Goal: Check status: Check status

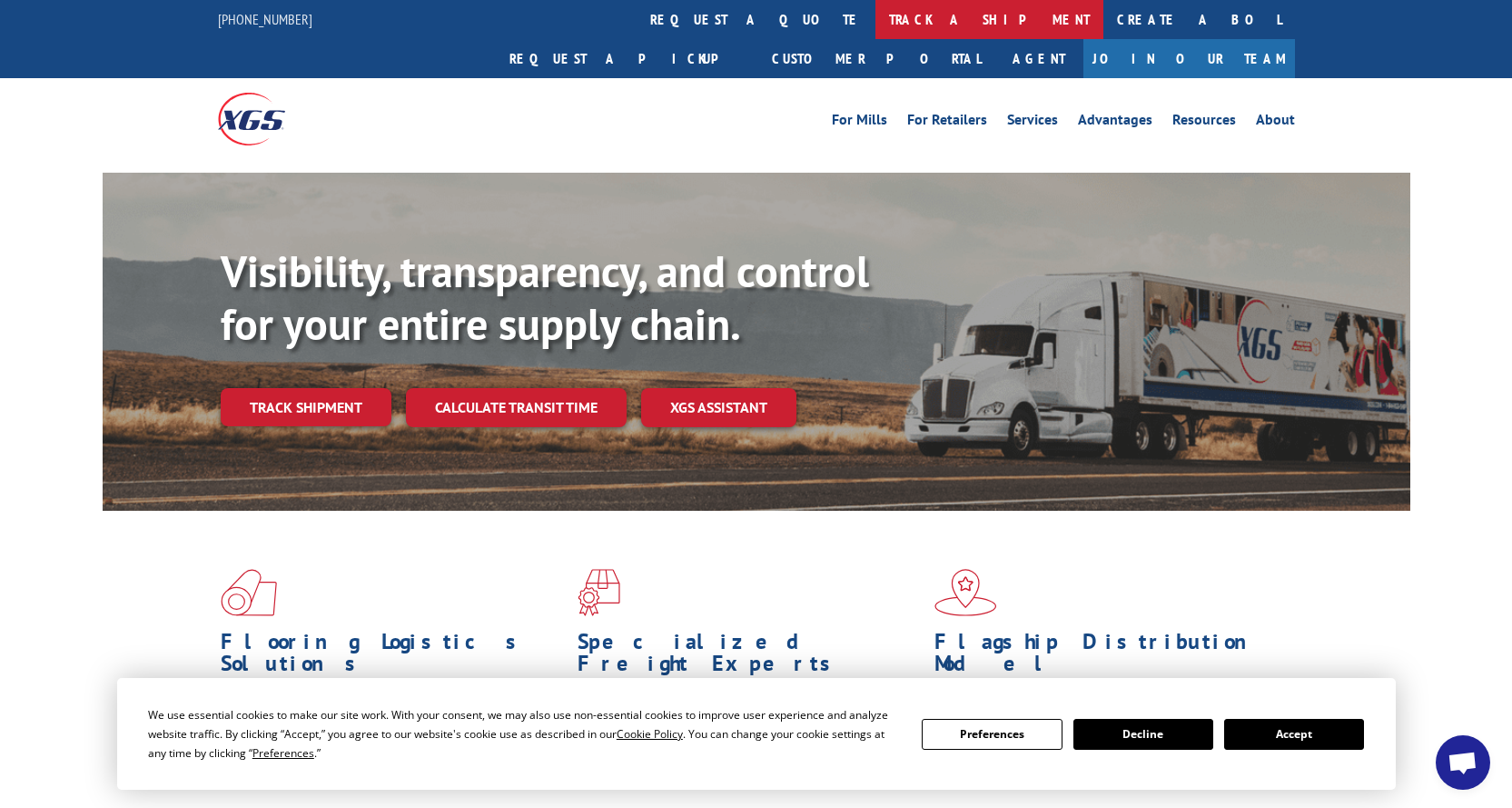
click at [875, 22] on link "track a shipment" at bounding box center [989, 20] width 228 height 39
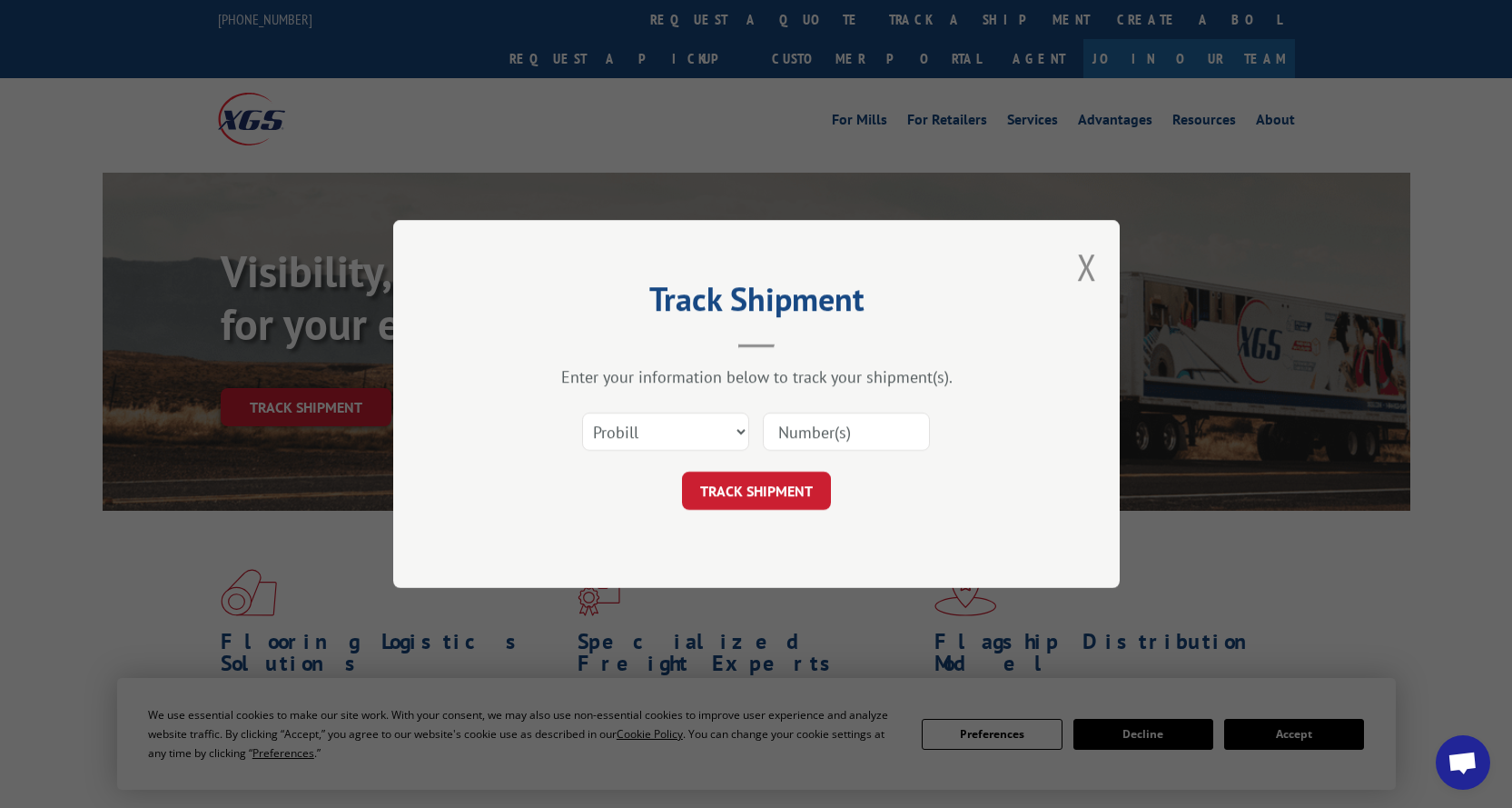
click at [824, 427] on input at bounding box center [846, 431] width 167 height 39
paste input "16609533"
type input "16609533"
click at [765, 497] on button "TRACK SHIPMENT" at bounding box center [756, 490] width 149 height 39
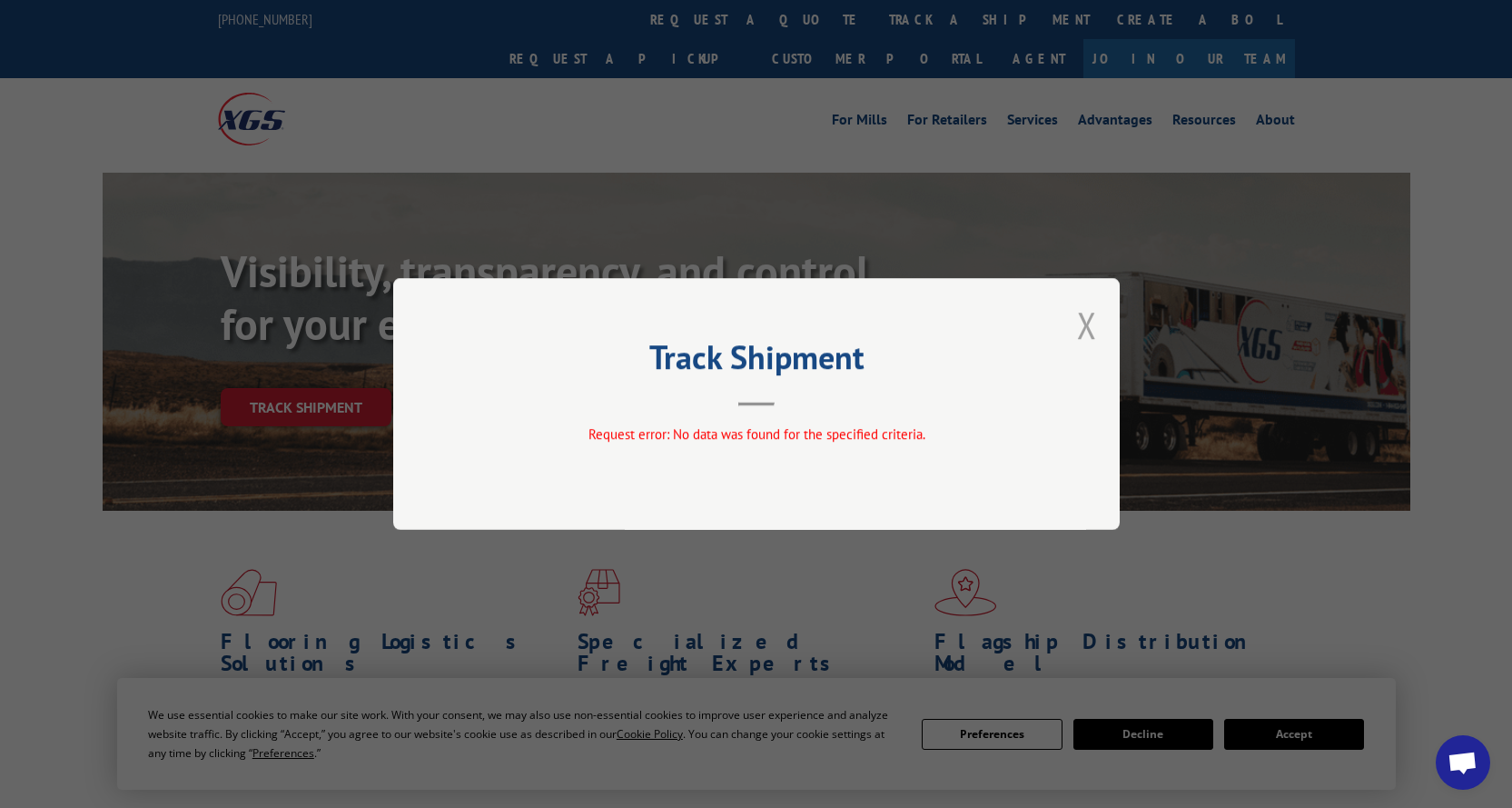
click at [1096, 319] on button "Close modal" at bounding box center [1087, 324] width 20 height 48
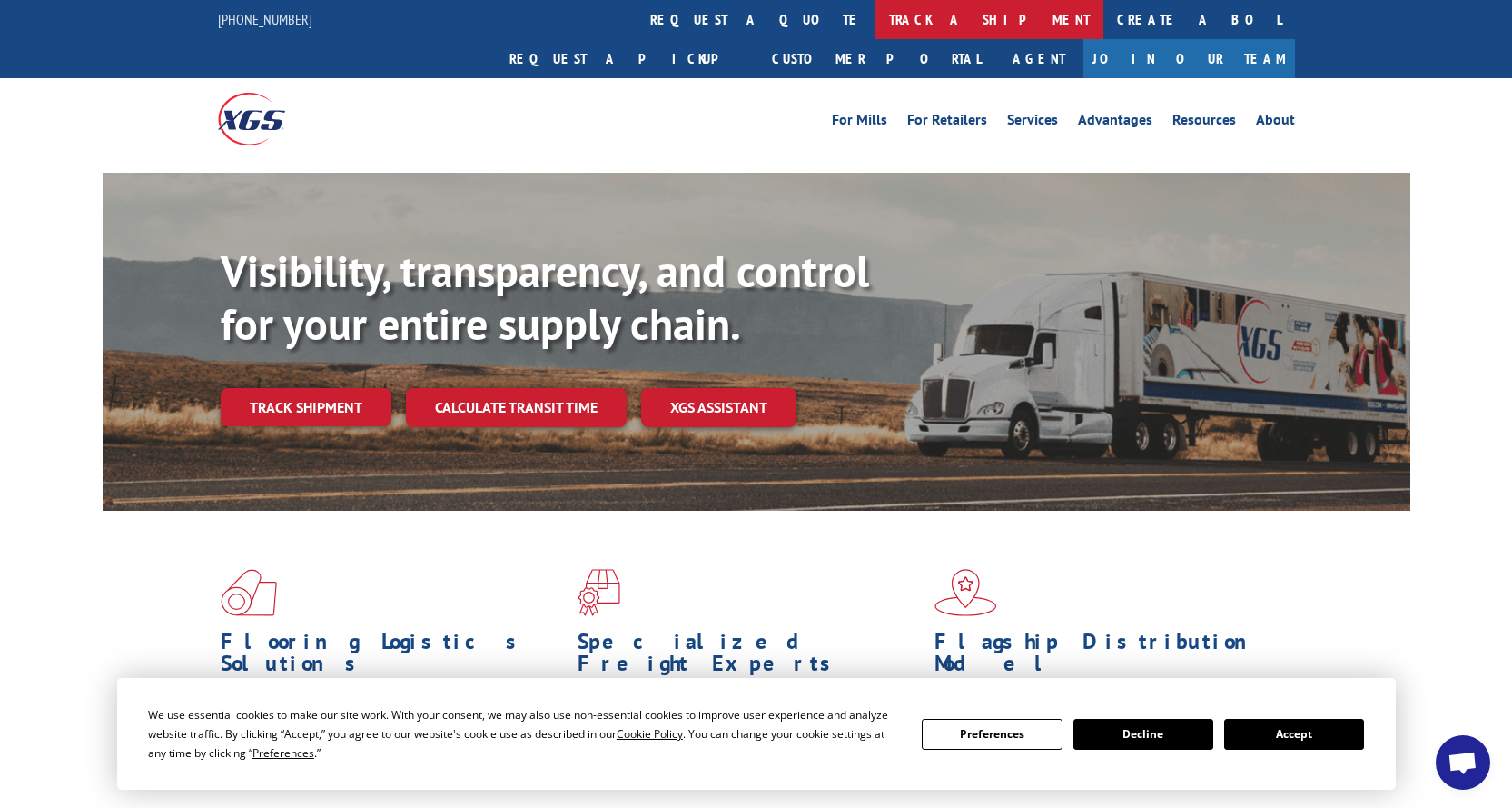
click at [875, 19] on link "track a shipment" at bounding box center [989, 20] width 228 height 39
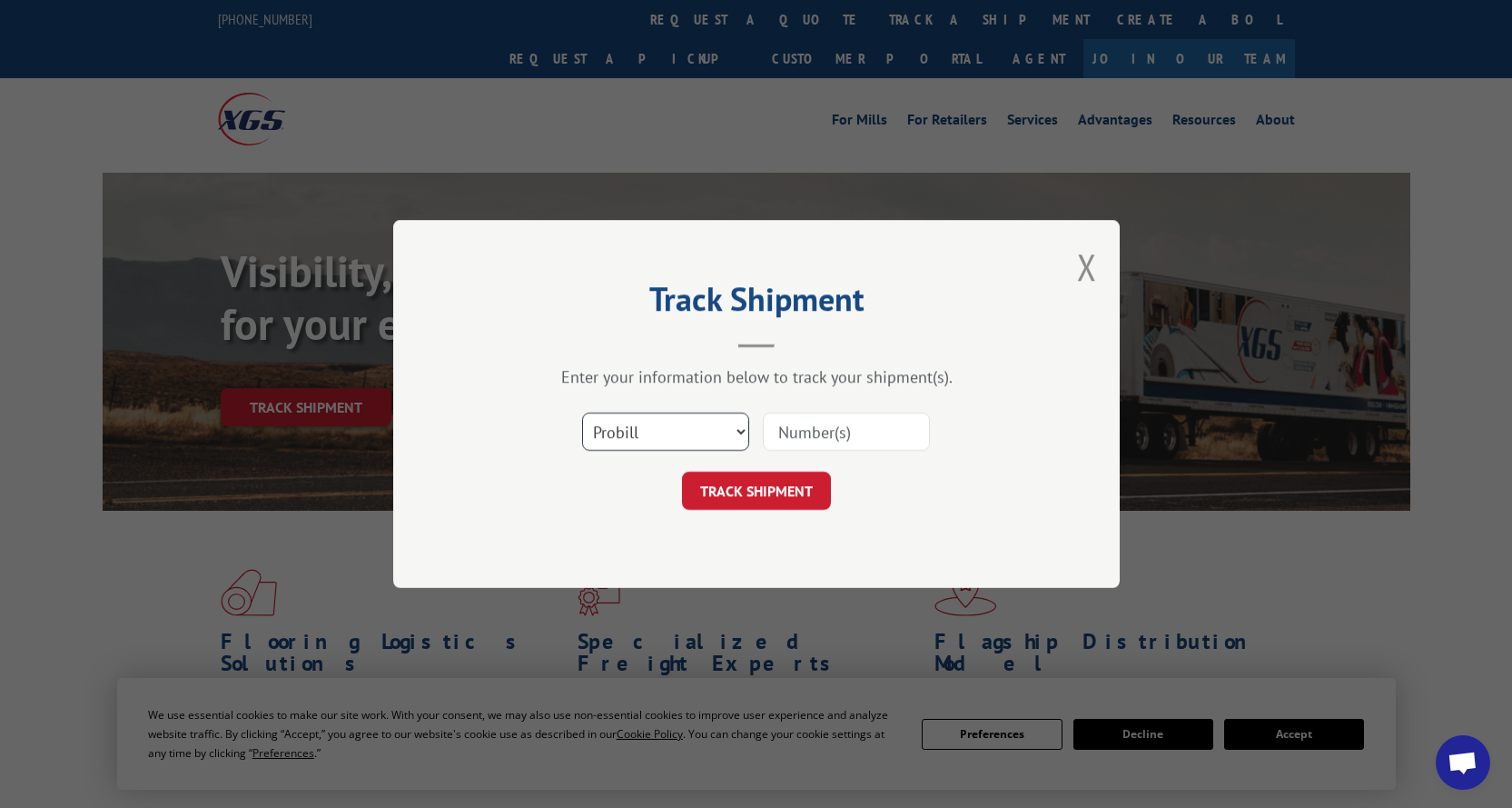
click at [652, 415] on select "Select category... Probill BOL PO" at bounding box center [666, 431] width 167 height 39
select select "bol"
click at [582, 412] on select "Select category... Probill BOL PO" at bounding box center [666, 431] width 167 height 39
drag, startPoint x: 783, startPoint y: 437, endPoint x: 777, endPoint y: 453, distance: 17.1
click at [783, 437] on input at bounding box center [846, 431] width 167 height 39
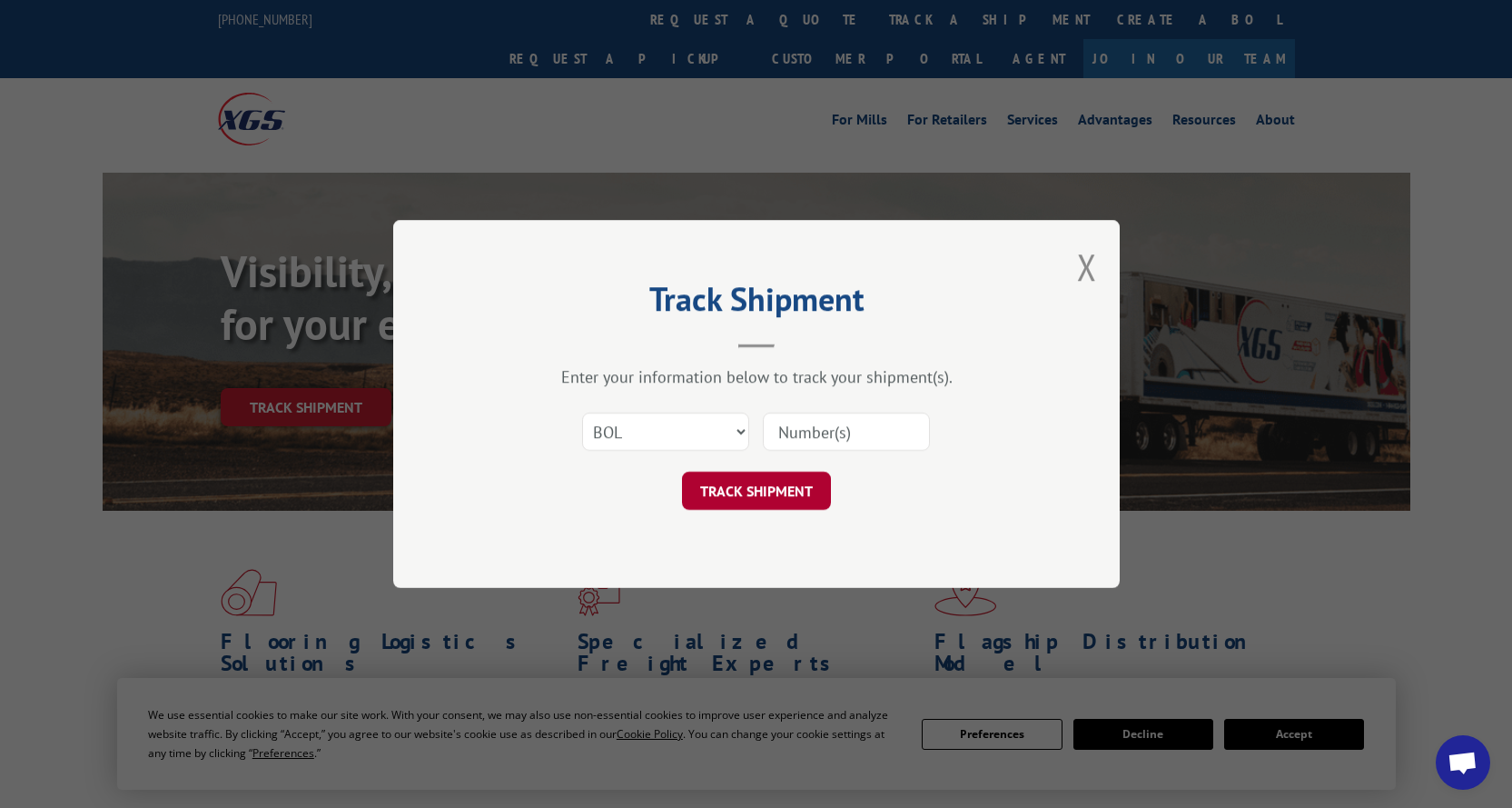
paste input "16609533"
type input "16609533"
click at [756, 486] on button "TRACK SHIPMENT" at bounding box center [756, 490] width 149 height 39
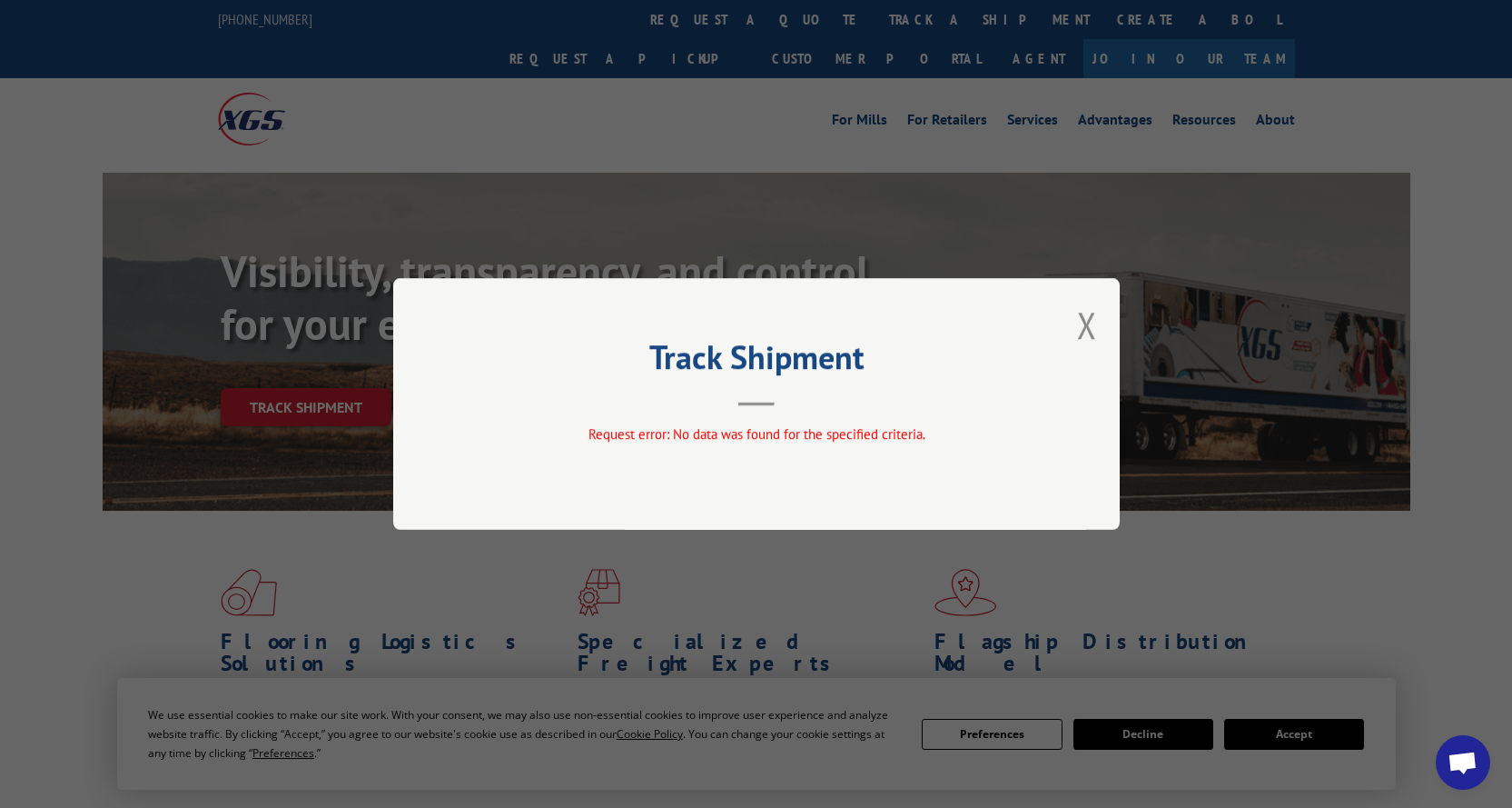
click at [1076, 324] on div "Track Shipment Request error: No data was found for the specified criteria." at bounding box center [757, 404] width 727 height 252
click at [1083, 312] on button "Close modal" at bounding box center [1087, 324] width 20 height 48
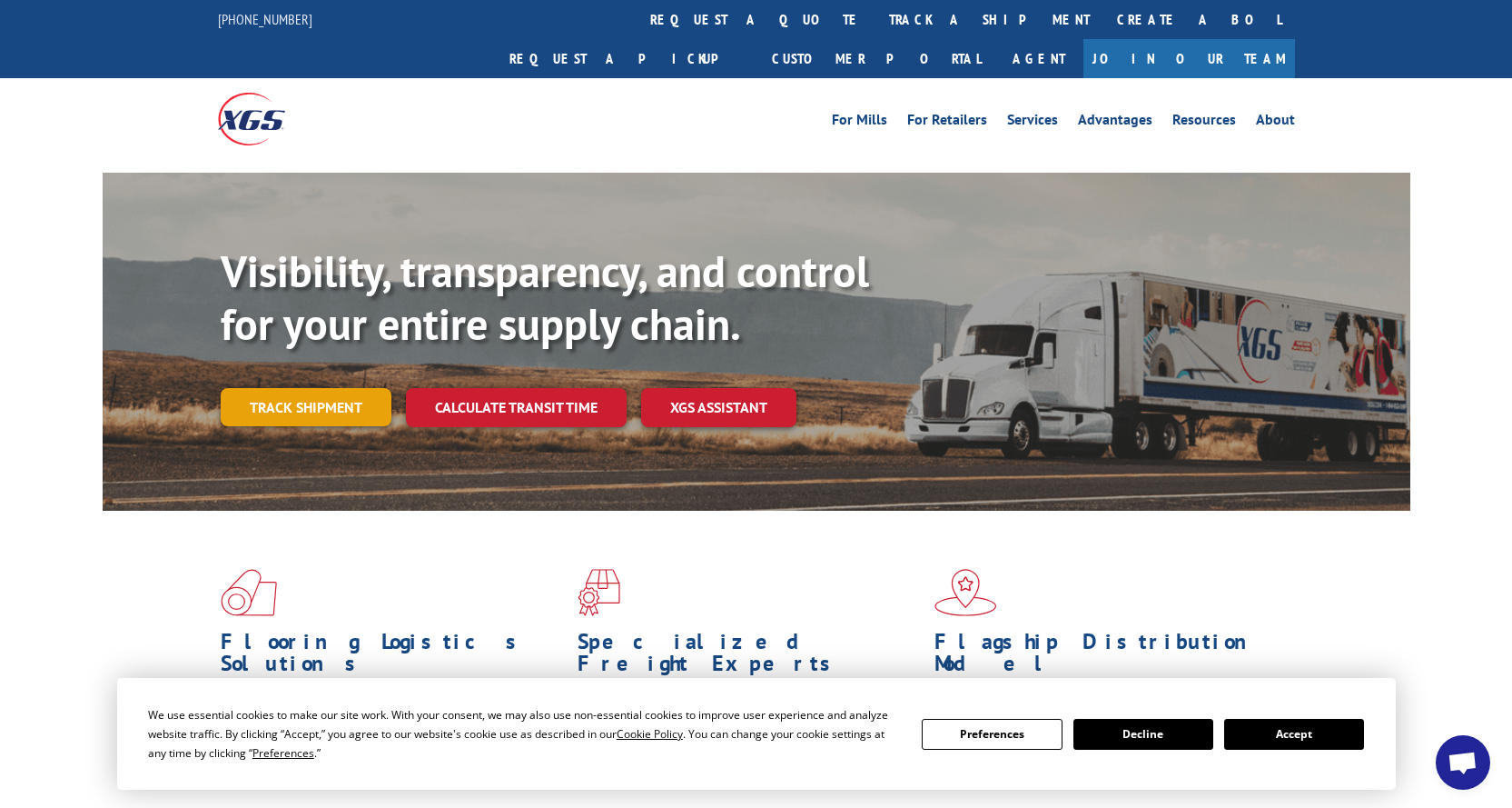
click at [348, 388] on link "Track shipment" at bounding box center [306, 407] width 171 height 39
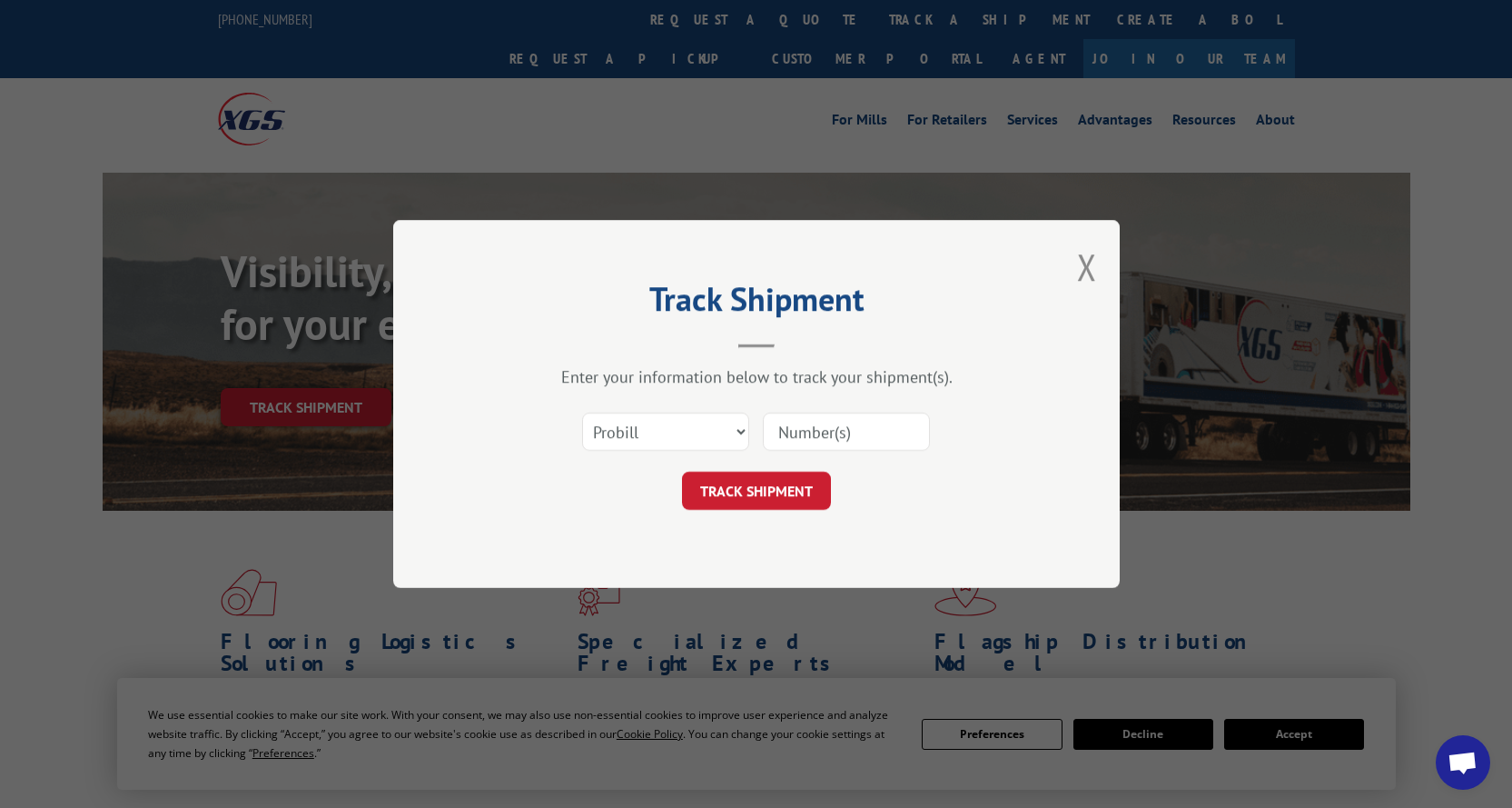
drag, startPoint x: 754, startPoint y: 432, endPoint x: 717, endPoint y: 435, distance: 37.1
click at [717, 435] on div "Select category... Probill BOL PO" at bounding box center [756, 431] width 545 height 60
click at [717, 435] on select "Select category... Probill BOL PO" at bounding box center [666, 431] width 167 height 39
select select "po"
click at [582, 412] on select "Select category... Probill BOL PO" at bounding box center [666, 431] width 167 height 39
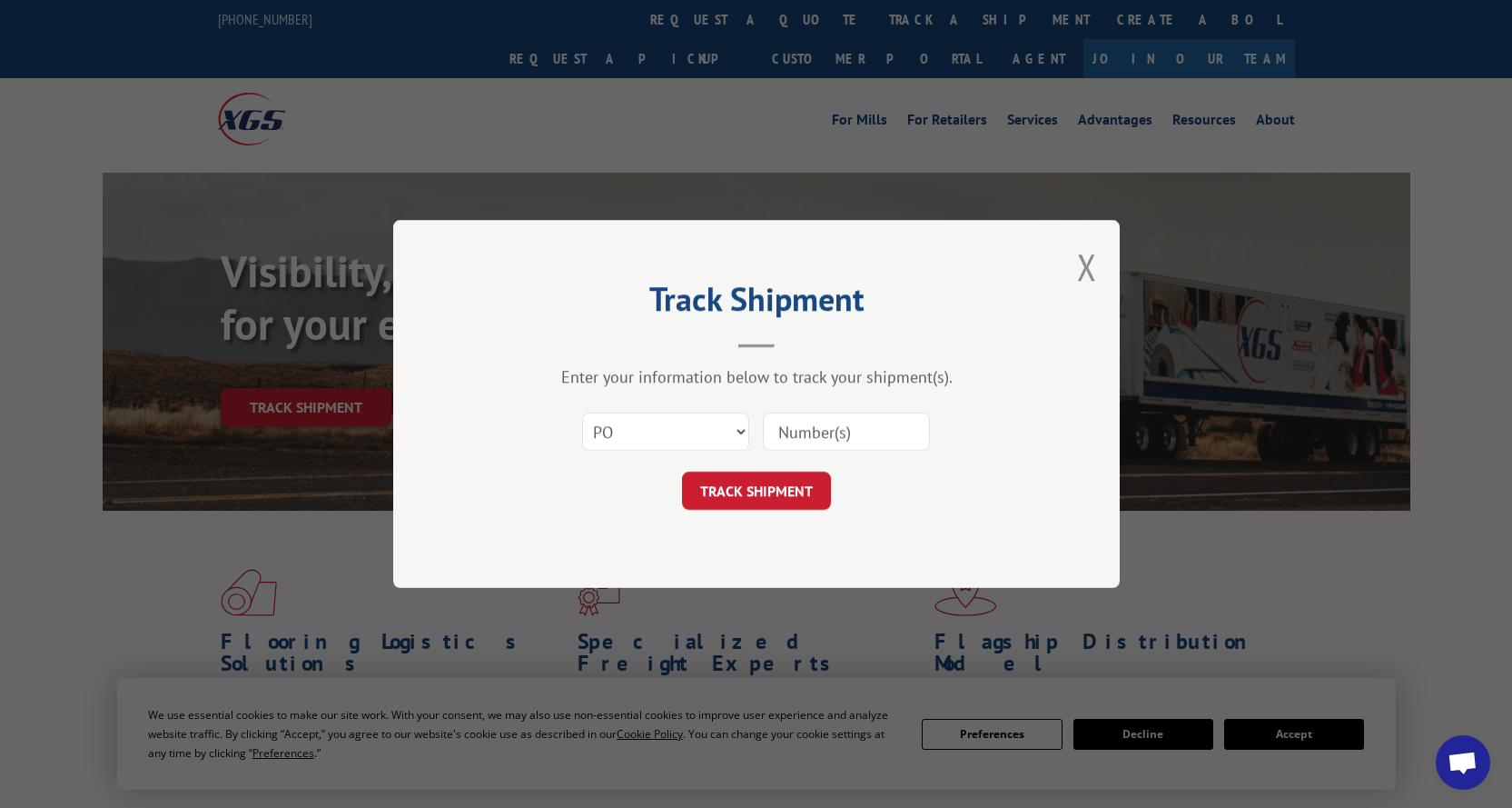
click at [803, 428] on input at bounding box center [846, 431] width 167 height 39
paste input "SO959721"
type input "SO959721"
click at [784, 492] on button "TRACK SHIPMENT" at bounding box center [756, 490] width 149 height 39
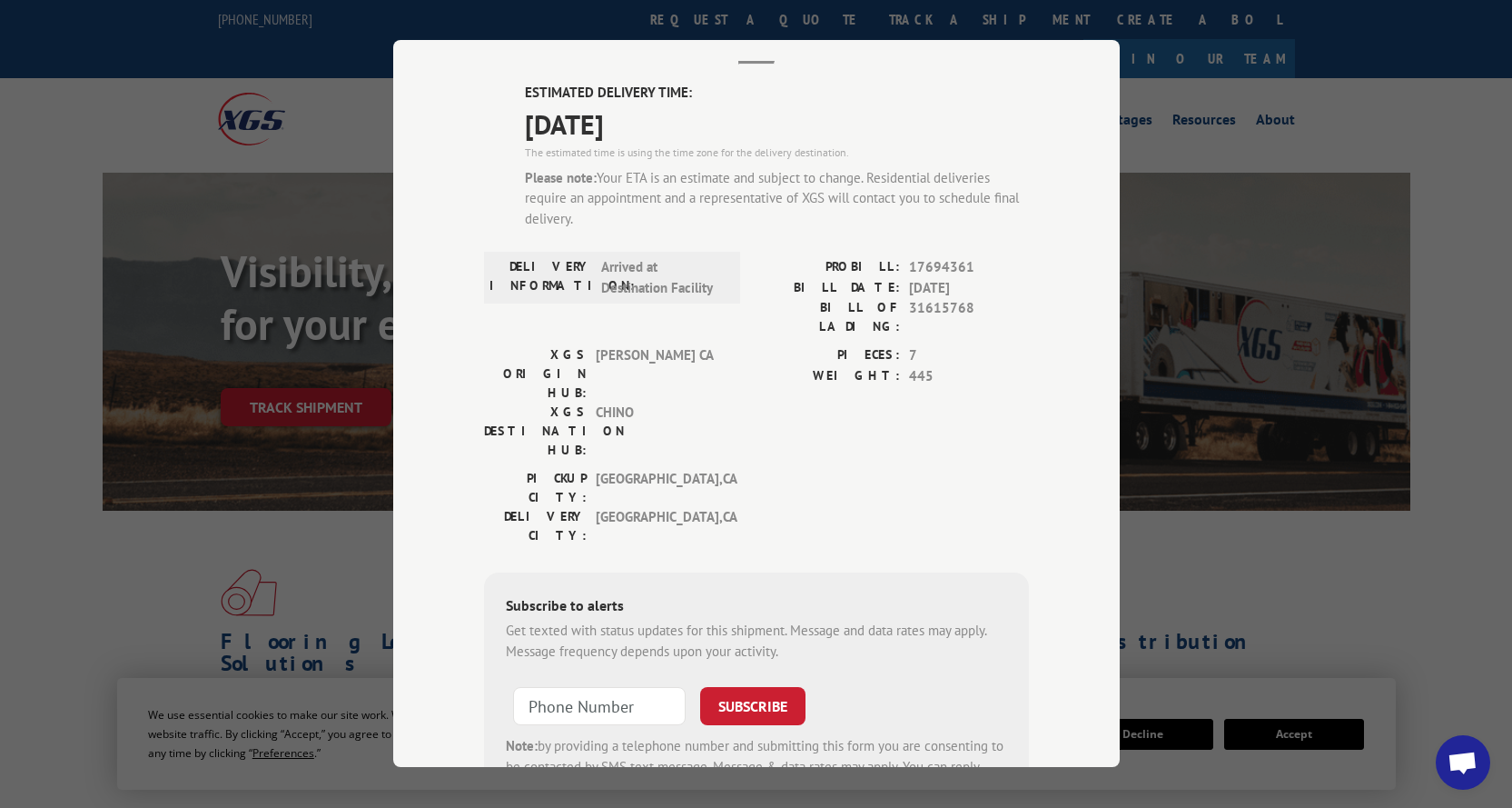
scroll to position [13, 0]
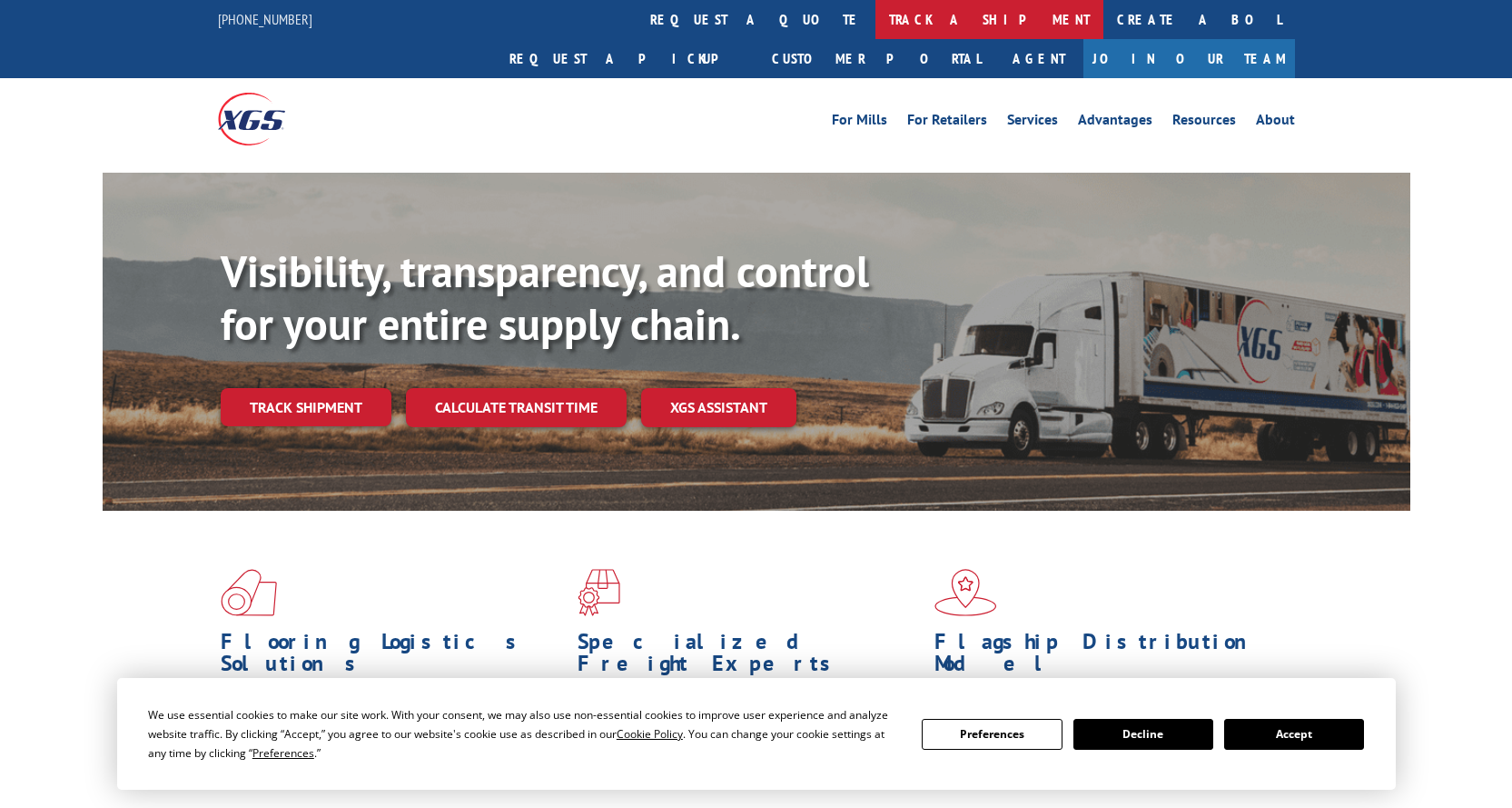
click at [875, 27] on link "track a shipment" at bounding box center [989, 20] width 228 height 39
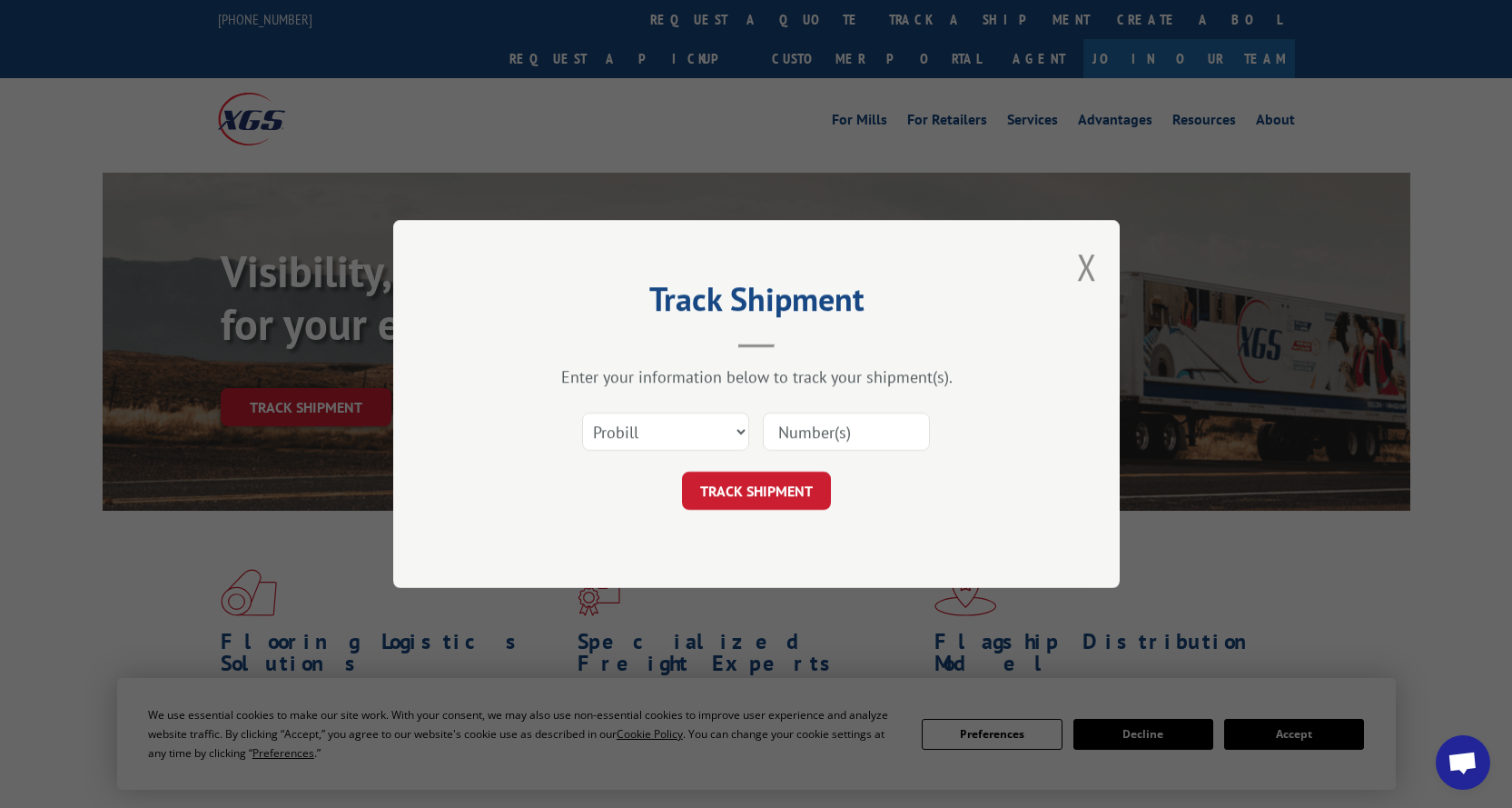
click at [816, 436] on input at bounding box center [846, 431] width 167 height 39
paste input "16609532"
type input "16609532"
click at [777, 491] on button "TRACK SHIPMENT" at bounding box center [756, 490] width 149 height 39
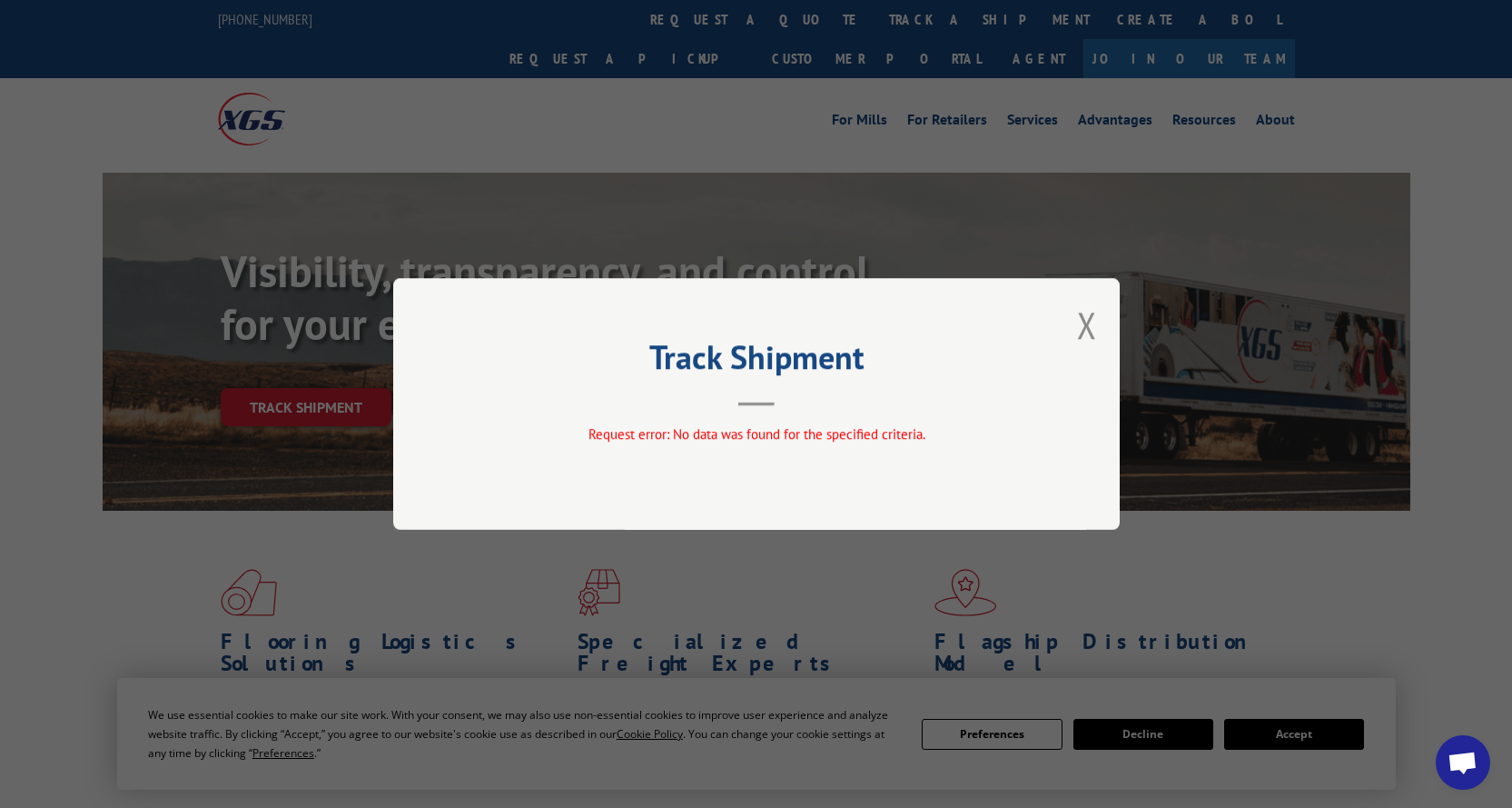
click at [782, 415] on div "Track Shipment Request error: No data was found for the specified criteria." at bounding box center [757, 404] width 727 height 252
click at [1076, 328] on div "Track Shipment Request error: No data was found for the specified criteria." at bounding box center [757, 404] width 727 height 252
click at [1085, 321] on button "Close modal" at bounding box center [1087, 324] width 20 height 48
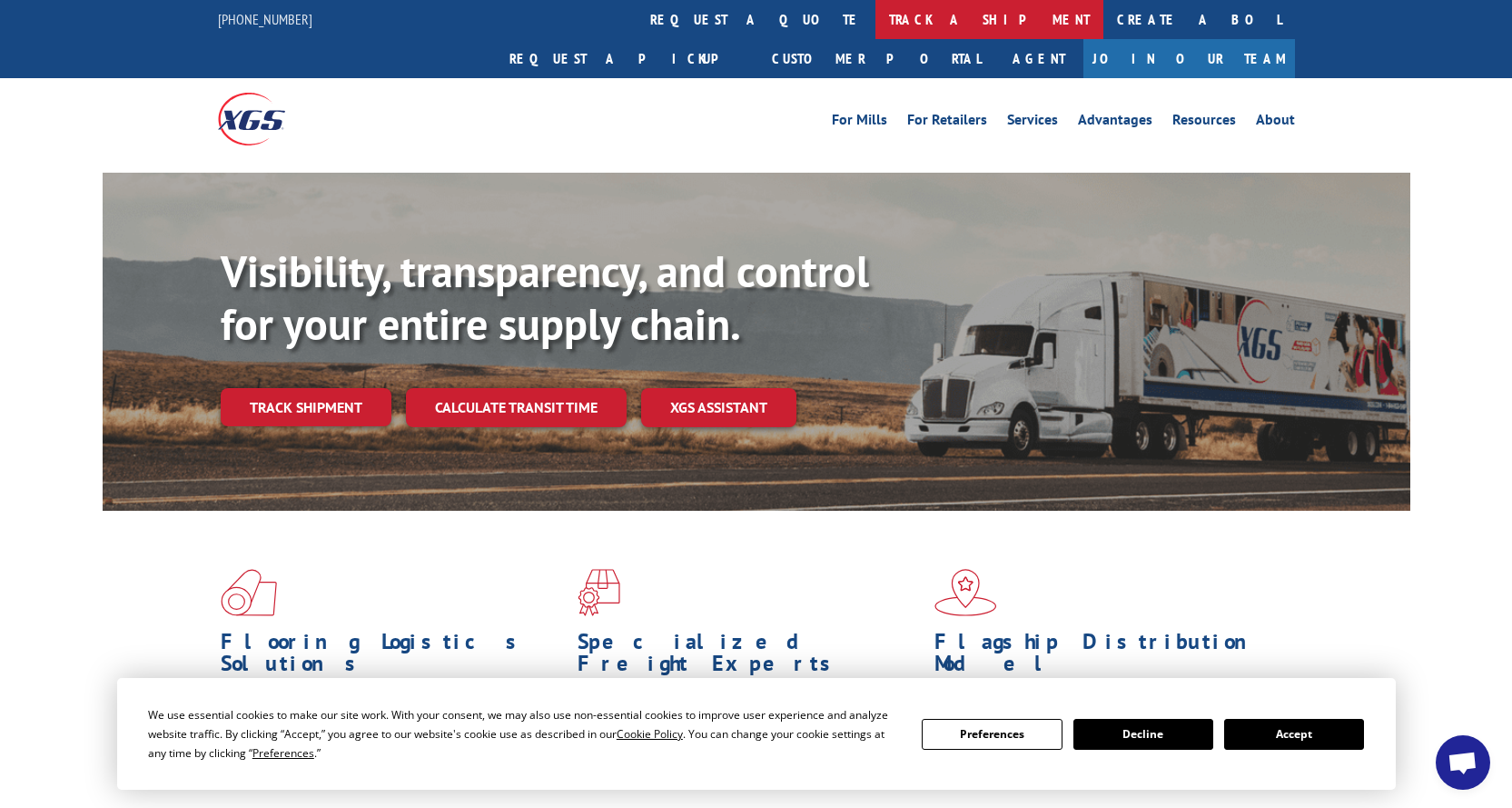
click at [875, 24] on link "track a shipment" at bounding box center [989, 20] width 228 height 39
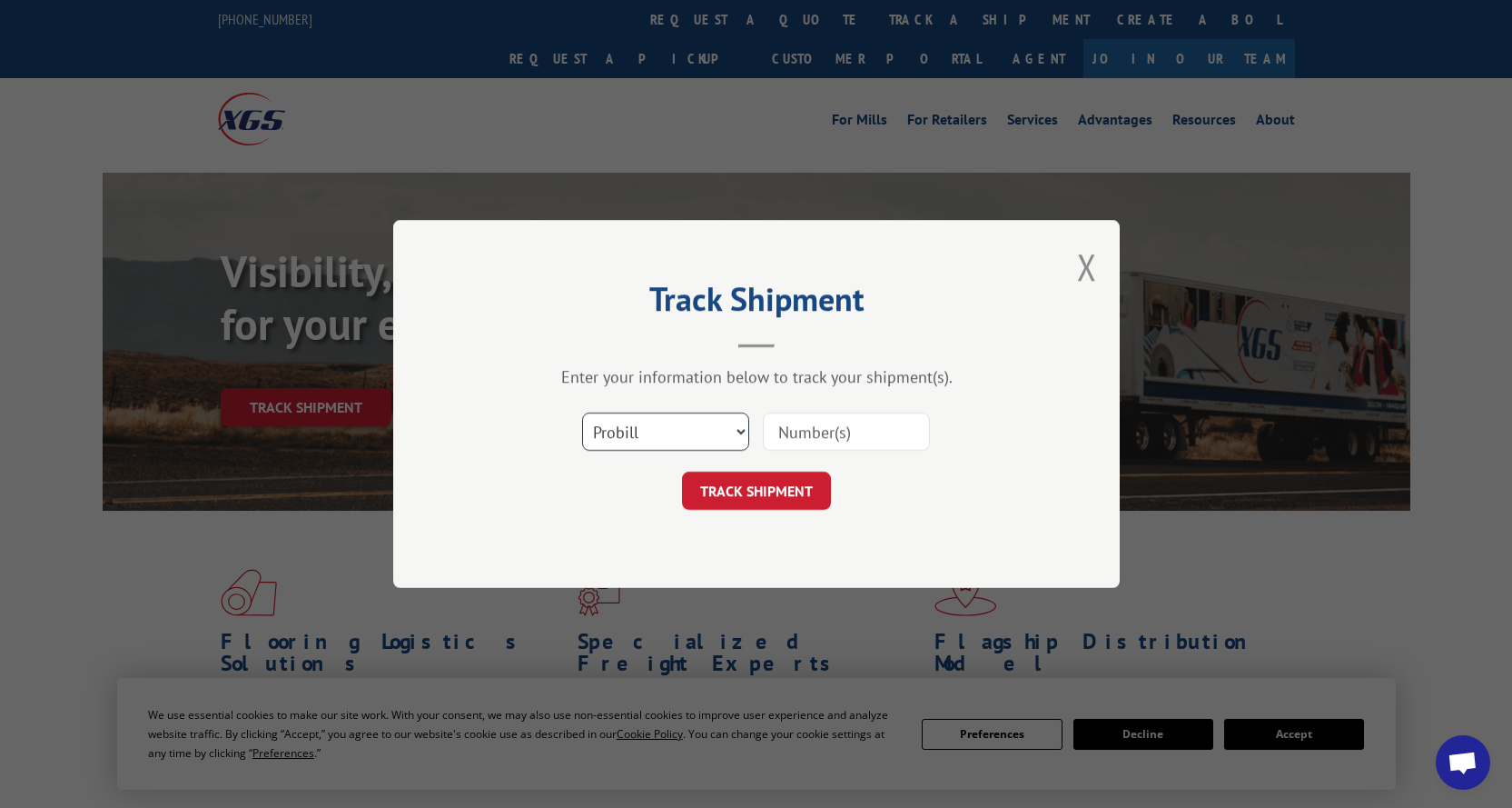
drag, startPoint x: 687, startPoint y: 426, endPoint x: 691, endPoint y: 445, distance: 19.4
click at [687, 426] on select "Select category... Probill BOL PO" at bounding box center [666, 431] width 167 height 39
select select "po"
click at [582, 412] on select "Select category... Probill BOL PO" at bounding box center [666, 431] width 167 height 39
click at [809, 442] on input at bounding box center [846, 431] width 167 height 39
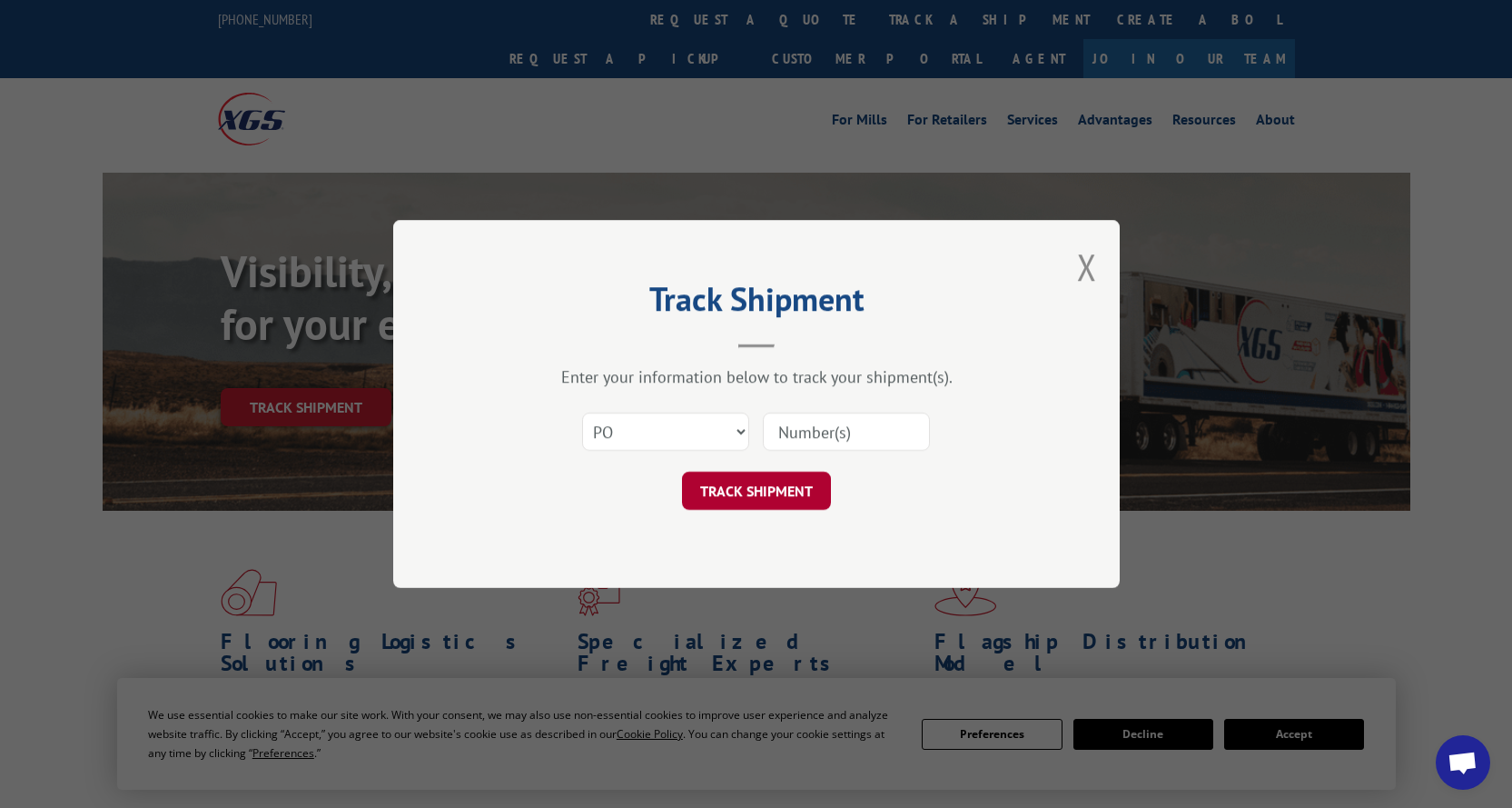
paste input "SO959737"
type input "SO959737"
click at [767, 498] on button "TRACK SHIPMENT" at bounding box center [756, 490] width 149 height 39
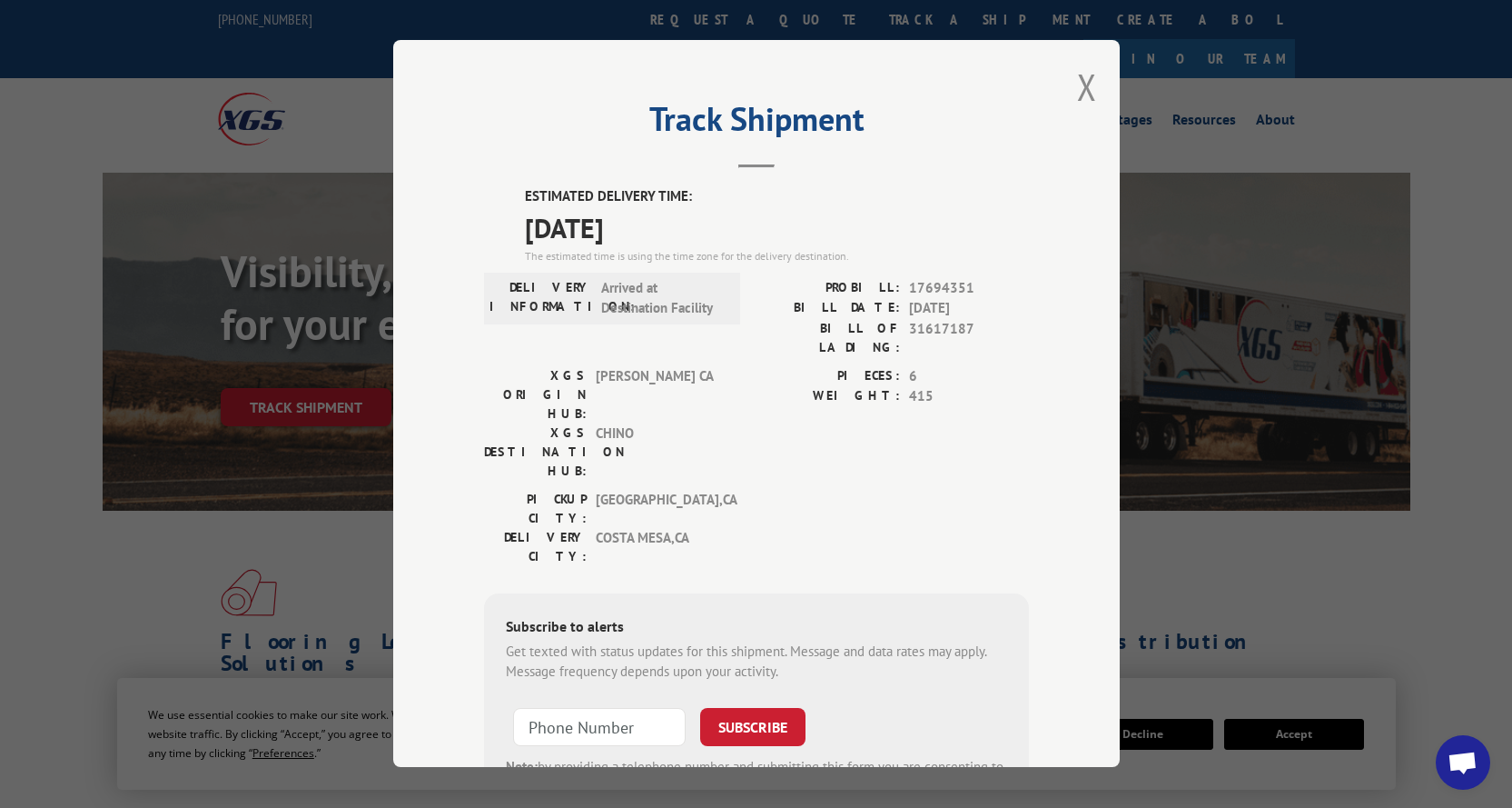
click at [949, 488] on div "ESTIMATED DELIVERY TIME: [DATE] The estimated time is using the time zone for t…" at bounding box center [756, 513] width 545 height 653
click at [948, 489] on div "[GEOGRAPHIC_DATA]: [GEOGRAPHIC_DATA] , [GEOGRAPHIC_DATA]: [GEOGRAPHIC_DATA] , […" at bounding box center [756, 532] width 545 height 85
click at [964, 489] on div "[GEOGRAPHIC_DATA]: [GEOGRAPHIC_DATA] , [GEOGRAPHIC_DATA]: [GEOGRAPHIC_DATA] , […" at bounding box center [756, 532] width 545 height 85
click at [789, 489] on div "[GEOGRAPHIC_DATA]: [GEOGRAPHIC_DATA] , [GEOGRAPHIC_DATA]: [GEOGRAPHIC_DATA] , […" at bounding box center [756, 532] width 545 height 85
drag, startPoint x: 789, startPoint y: 461, endPoint x: 770, endPoint y: 460, distance: 19.0
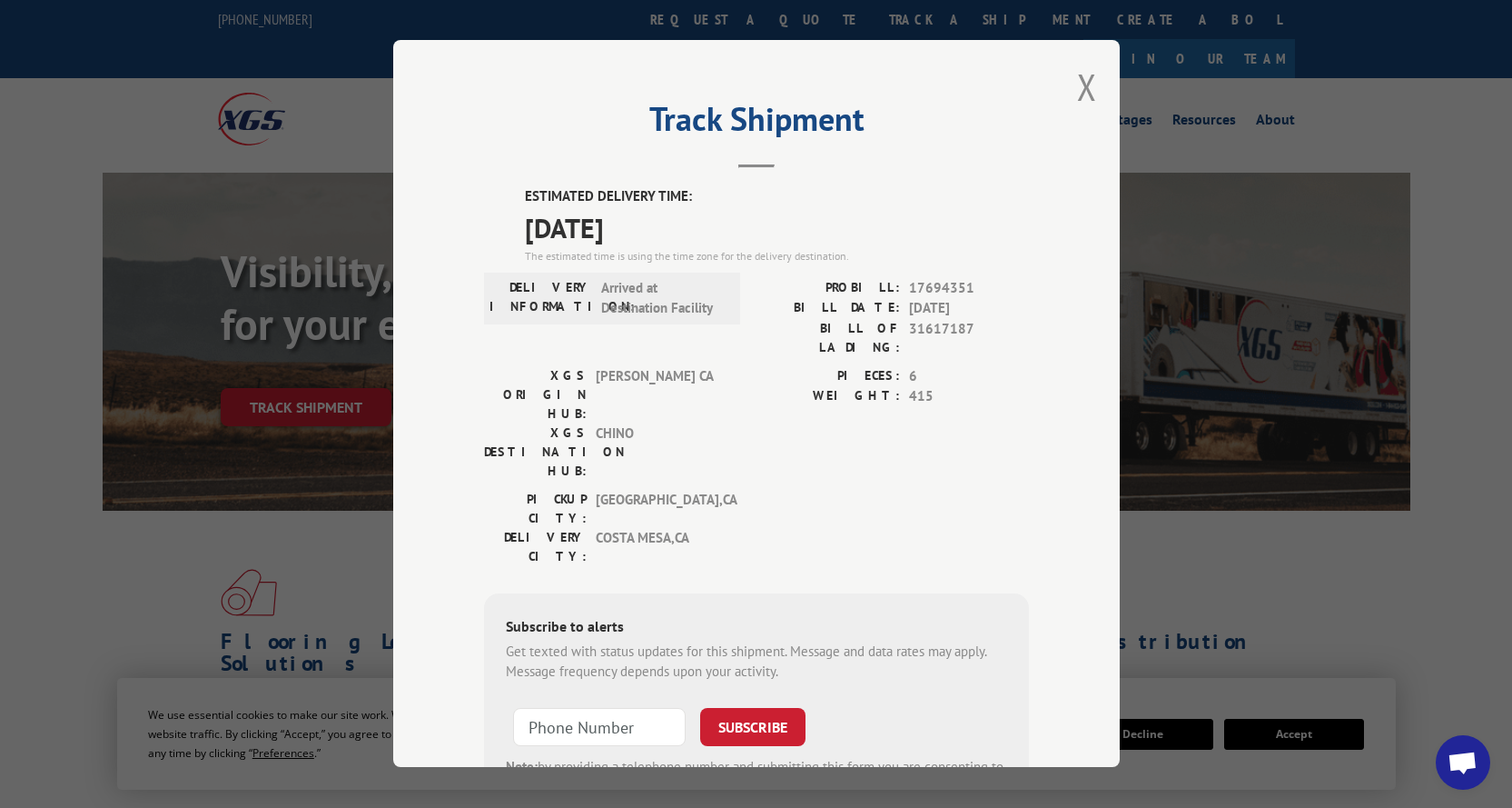
click at [789, 489] on div "[GEOGRAPHIC_DATA]: [GEOGRAPHIC_DATA] , [GEOGRAPHIC_DATA]: [GEOGRAPHIC_DATA] , […" at bounding box center [756, 532] width 545 height 85
